Goal: Task Accomplishment & Management: Complete application form

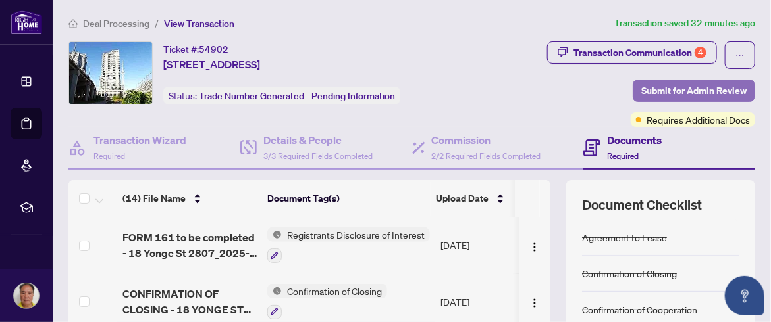
click at [688, 91] on span "Submit for Admin Review" at bounding box center [693, 90] width 105 height 21
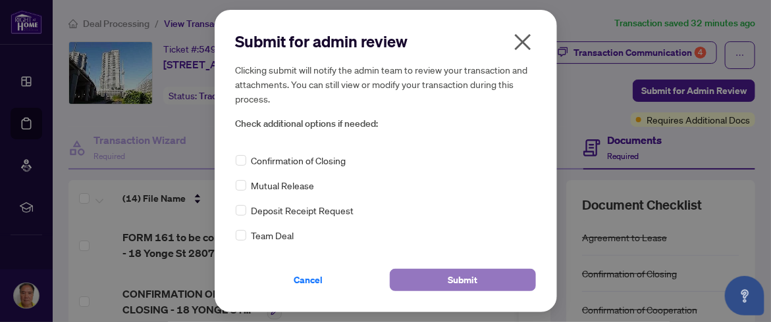
click at [463, 281] on span "Submit" at bounding box center [462, 280] width 30 height 21
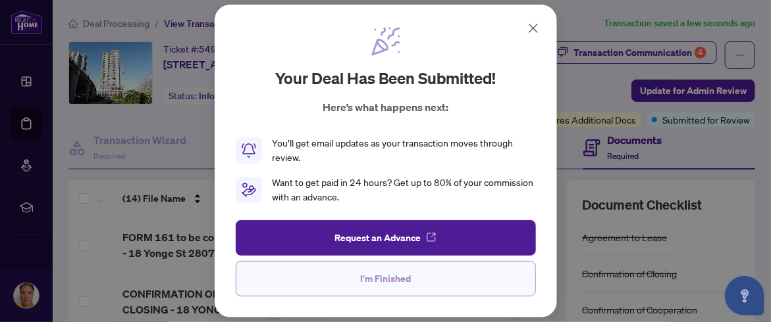
click at [394, 276] on span "I'm Finished" at bounding box center [385, 278] width 51 height 21
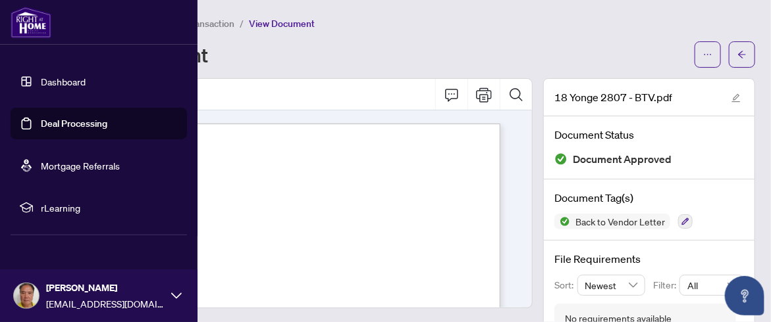
click at [41, 80] on link "Dashboard" at bounding box center [63, 82] width 45 height 12
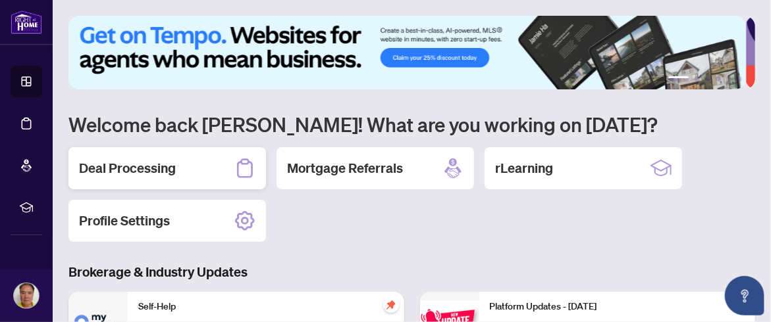
click at [155, 167] on h2 "Deal Processing" at bounding box center [127, 168] width 97 height 18
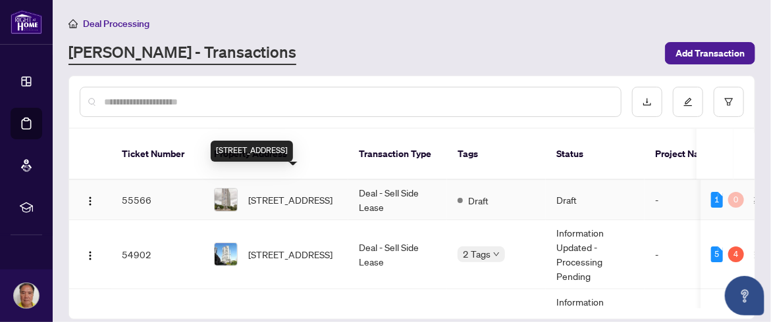
click at [276, 193] on span "403-88 Corporate Dr, Toronto, Ontario M1H 3G6, Canada" at bounding box center [290, 200] width 84 height 14
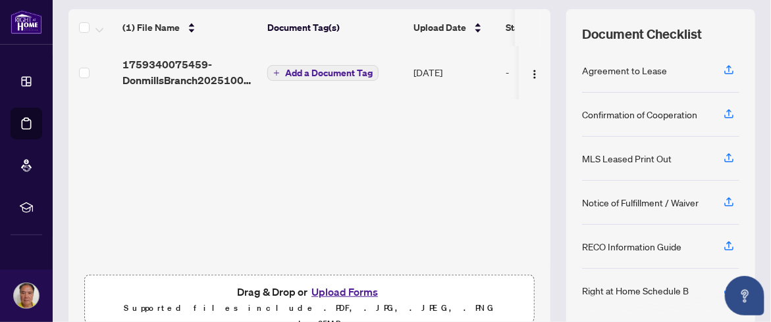
scroll to position [170, 0]
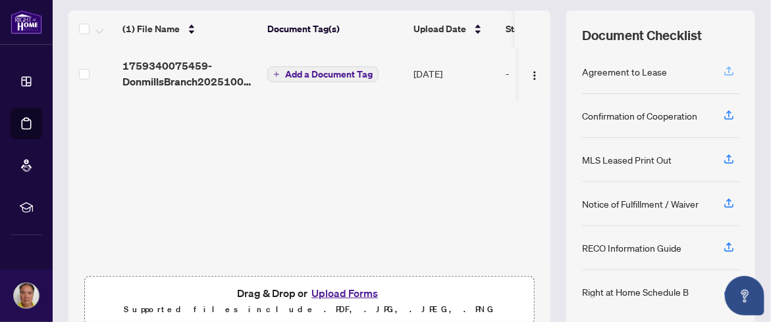
click at [723, 66] on icon "button" at bounding box center [729, 71] width 12 height 12
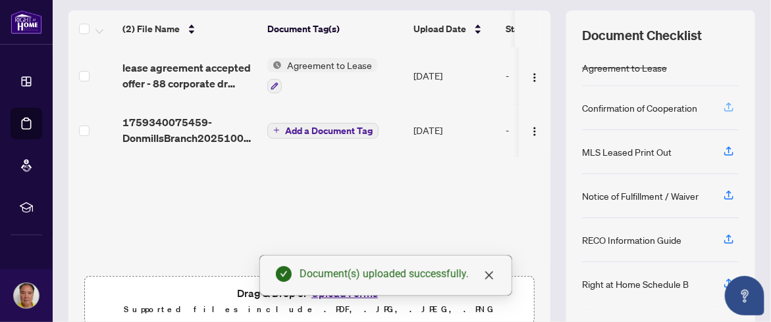
click at [726, 103] on icon "button" at bounding box center [728, 106] width 5 height 7
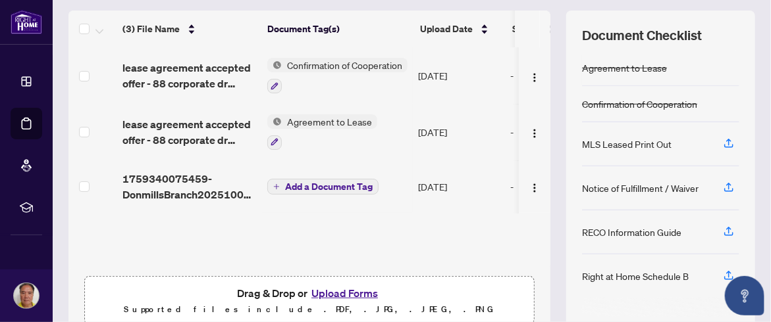
scroll to position [226, 0]
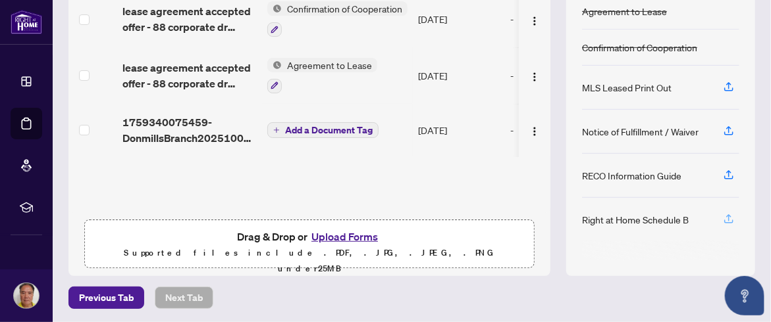
click at [723, 213] on icon "button" at bounding box center [729, 219] width 12 height 12
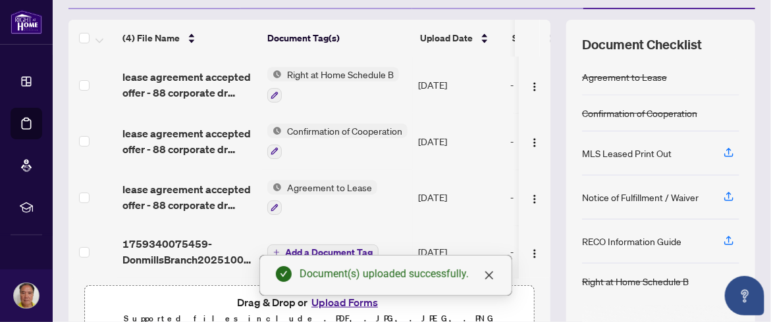
scroll to position [0, 0]
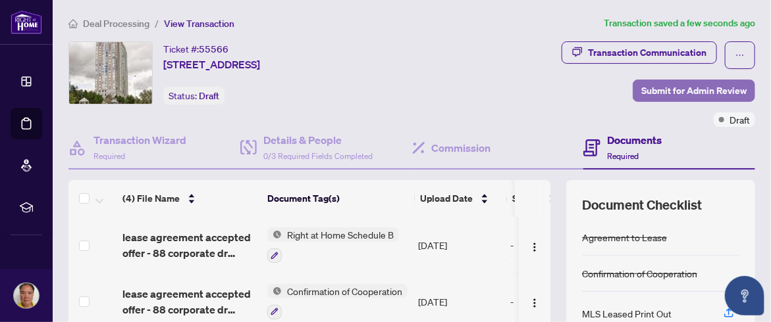
click at [671, 89] on span "Submit for Admin Review" at bounding box center [693, 90] width 105 height 21
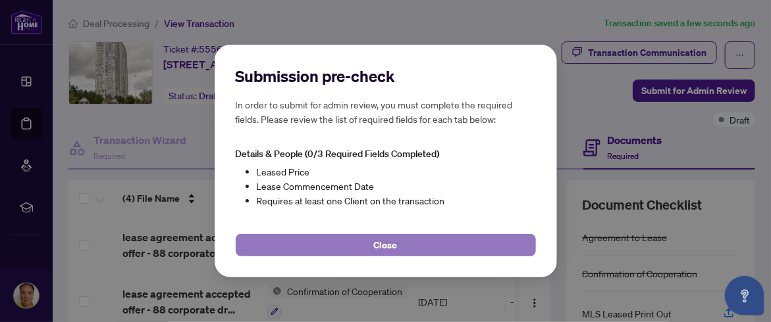
click at [394, 245] on span "Close" at bounding box center [386, 245] width 24 height 21
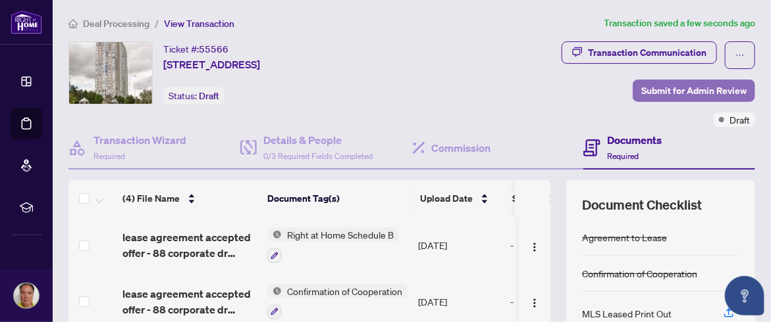
click at [677, 90] on span "Submit for Admin Review" at bounding box center [693, 90] width 105 height 21
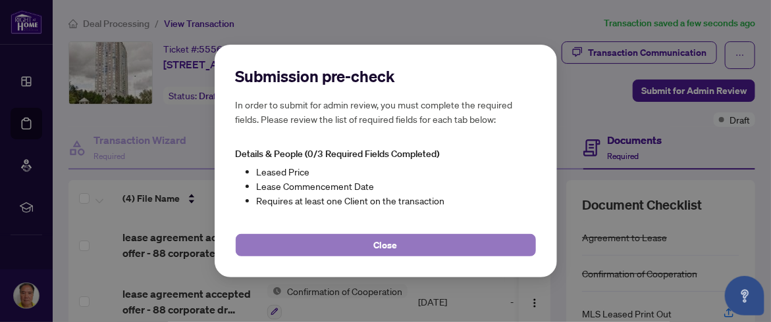
click at [464, 243] on button "Close" at bounding box center [386, 245] width 300 height 22
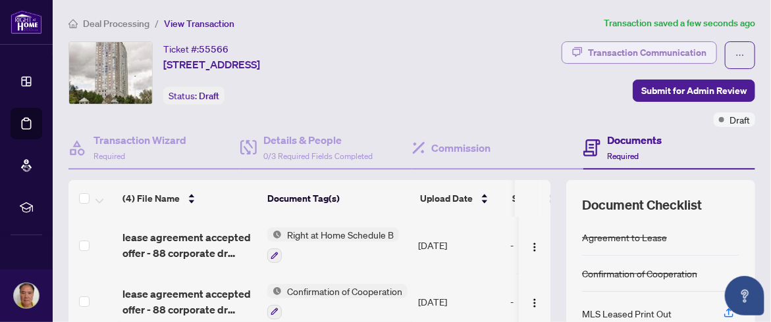
click at [636, 44] on div "Transaction Communication" at bounding box center [647, 52] width 118 height 21
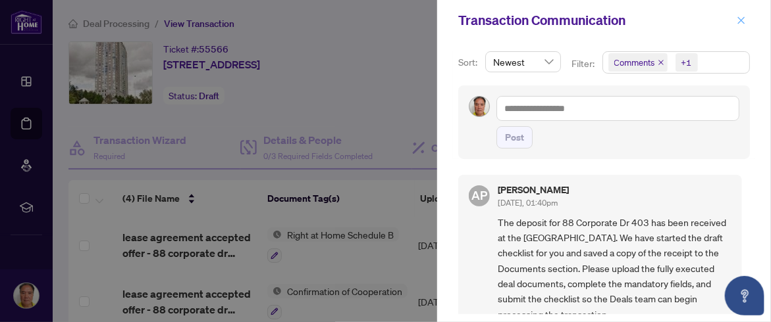
click at [743, 16] on icon "close" at bounding box center [740, 20] width 9 height 9
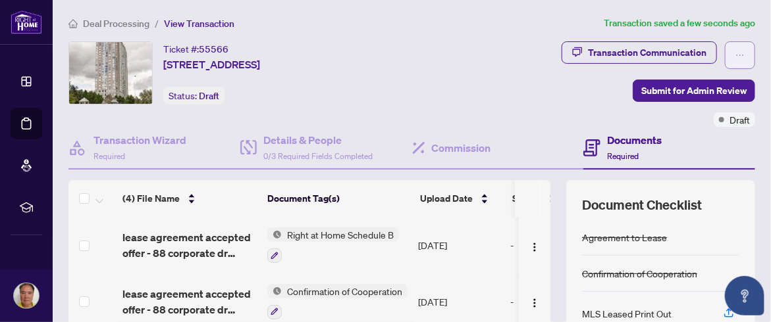
click at [735, 53] on button "button" at bounding box center [740, 55] width 30 height 28
click at [551, 105] on div "Transaction Communication Submit for Admin Review Draft" at bounding box center [584, 84] width 342 height 86
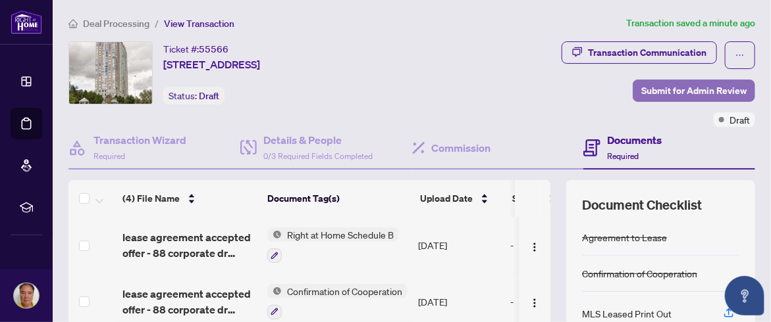
click at [648, 89] on span "Submit for Admin Review" at bounding box center [693, 90] width 105 height 21
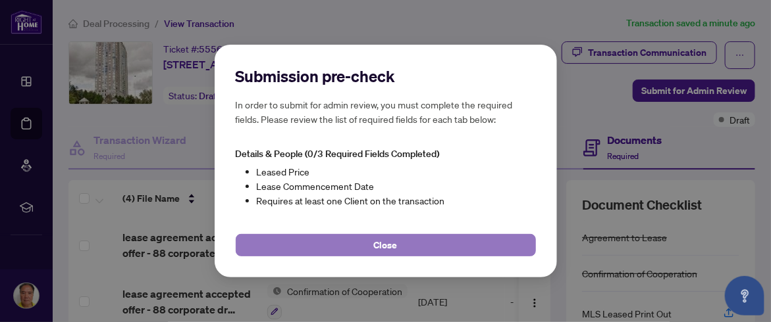
click at [405, 250] on button "Close" at bounding box center [386, 245] width 300 height 22
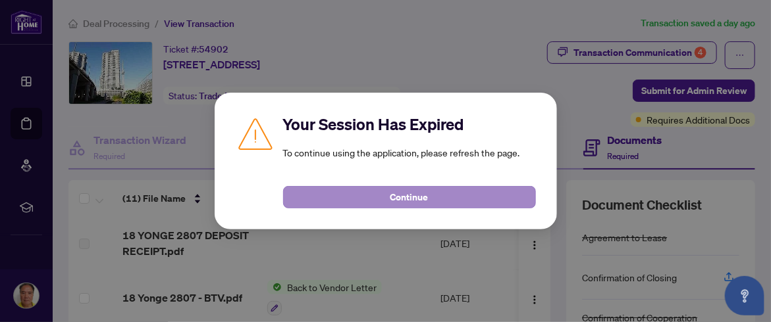
scroll to position [3, 0]
